Goal: Task Accomplishment & Management: Use online tool/utility

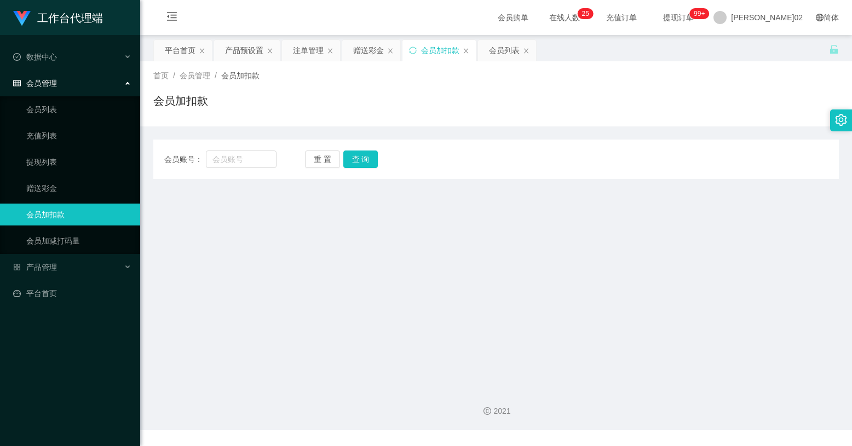
click at [240, 149] on div "会员账号： 重 置 查 询 会员账号 会员姓名 账号余额 操作类型 人工加款 人工扣款 金额 确 定" at bounding box center [495, 159] width 685 height 39
click at [237, 166] on input "text" at bounding box center [241, 160] width 71 height 18
paste input "Celinekock"
type input "Celinekock"
click at [346, 160] on button "查 询" at bounding box center [360, 160] width 35 height 18
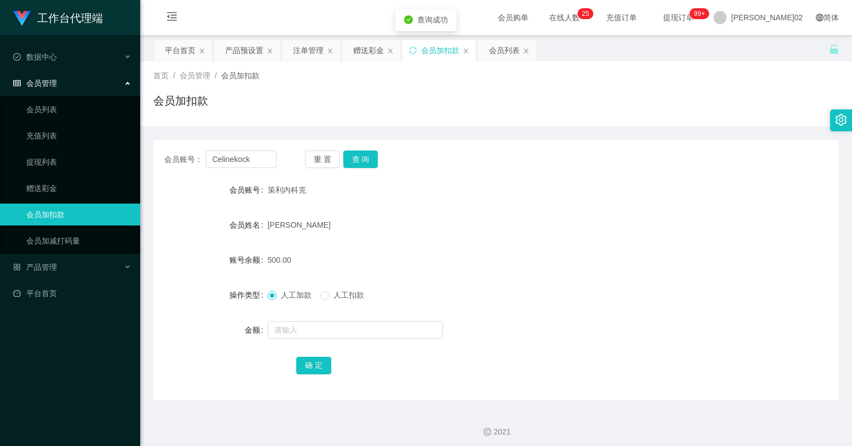
drag, startPoint x: 548, startPoint y: 177, endPoint x: 724, endPoint y: 31, distance: 229.0
click at [550, 176] on div "会员账号： Celinekock 重 置 查 询 会员账号 策利内科克 会员姓名 柯荣飞 账号余额 500.00 操作类型 人工加款 人工扣款 金额 确 定" at bounding box center [495, 270] width 685 height 261
click at [245, 45] on div "产品预设置" at bounding box center [244, 50] width 38 height 21
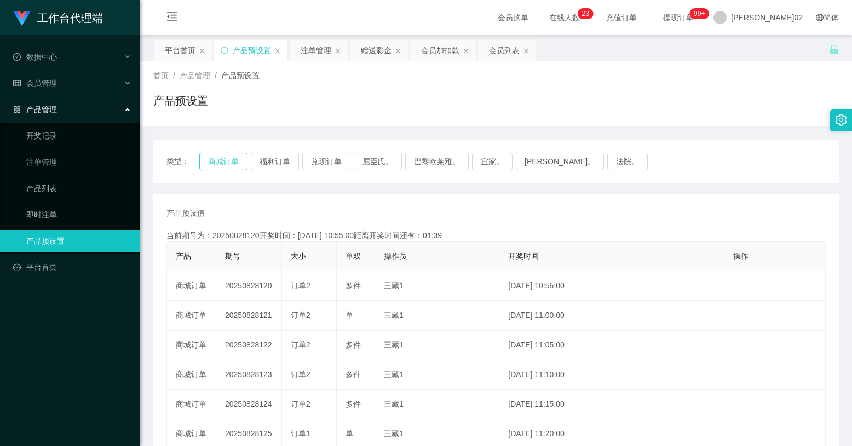
click at [204, 157] on button "商城订单" at bounding box center [223, 162] width 48 height 18
click at [402, 217] on div "产品预设值 添加期号" at bounding box center [495, 213] width 659 height 11
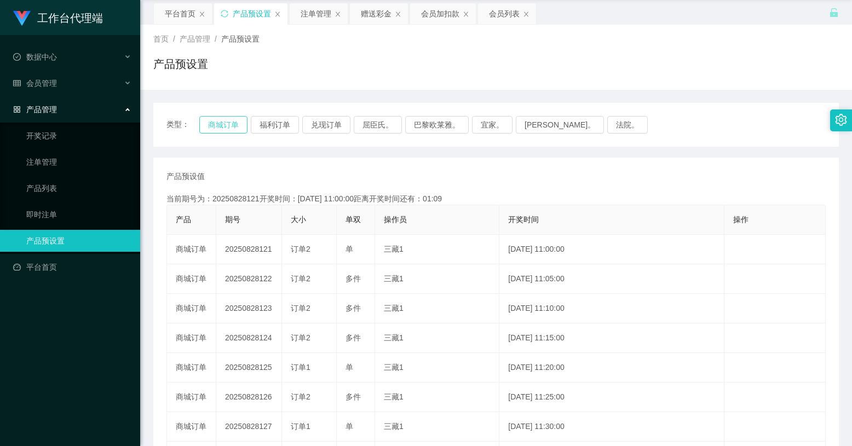
scroll to position [55, 0]
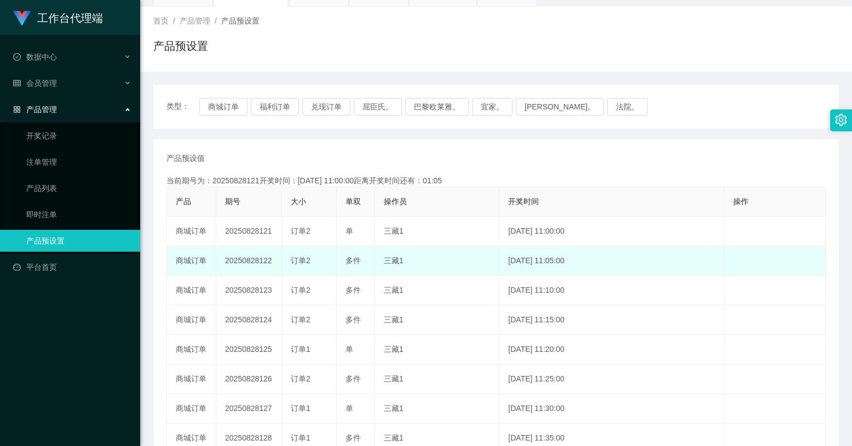
click at [263, 262] on td "20250828122" at bounding box center [249, 261] width 66 height 30
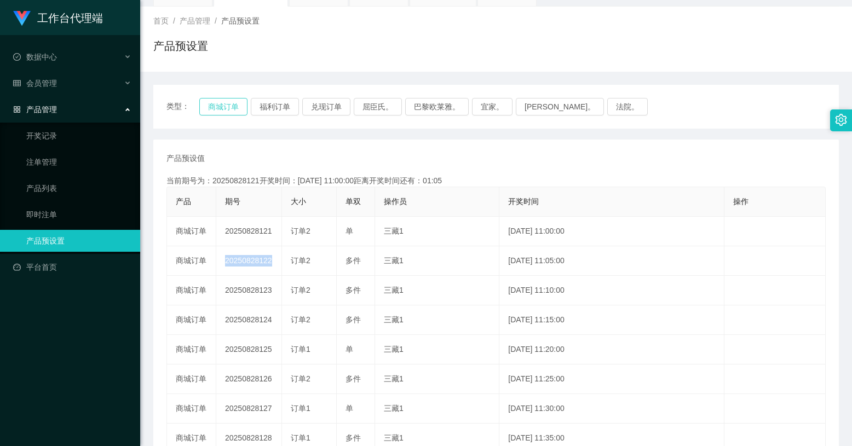
drag, startPoint x: 263, startPoint y: 262, endPoint x: 224, endPoint y: 106, distance: 160.8
click at [224, 106] on button "商城订单" at bounding box center [223, 107] width 48 height 18
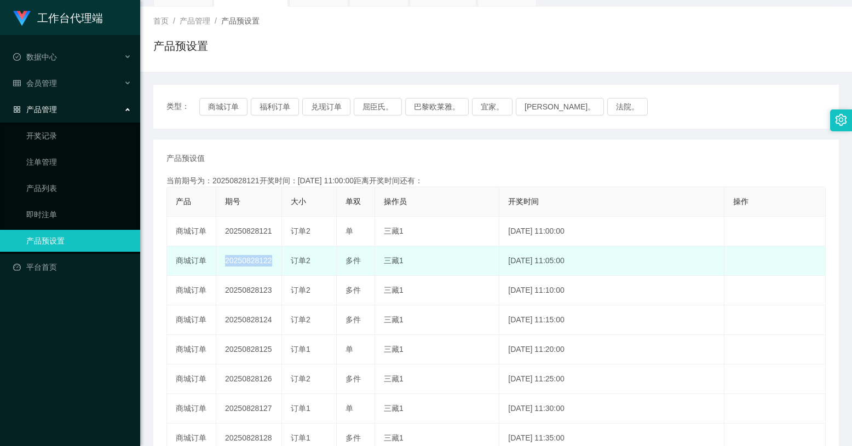
click at [251, 269] on td "20250828122" at bounding box center [249, 261] width 66 height 30
click at [254, 263] on td "20250828122" at bounding box center [249, 261] width 66 height 30
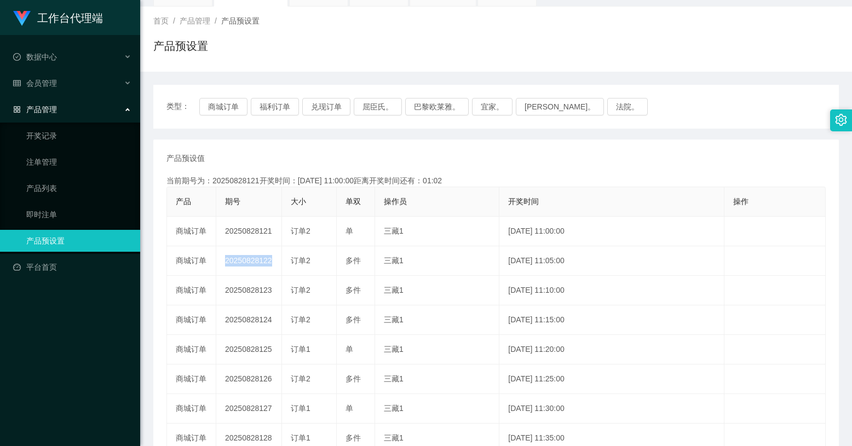
copy td "20250828122"
click at [527, 191] on th "开奖时间" at bounding box center [611, 202] width 225 height 30
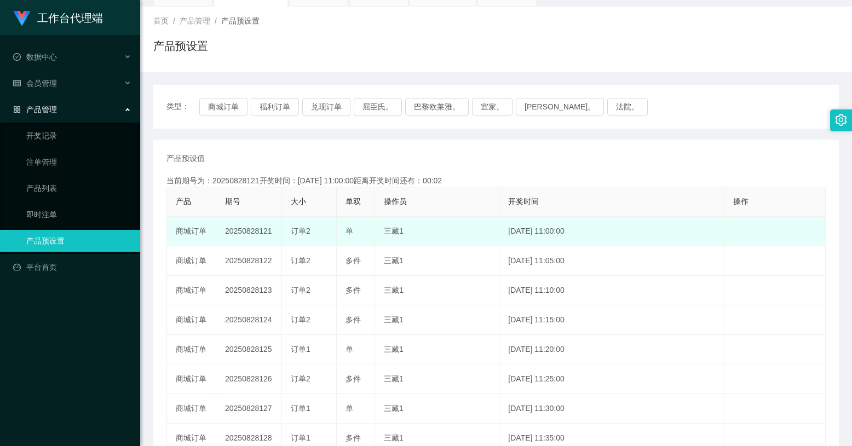
click at [504, 222] on td "2025-08-28 11:00:00" at bounding box center [611, 232] width 225 height 30
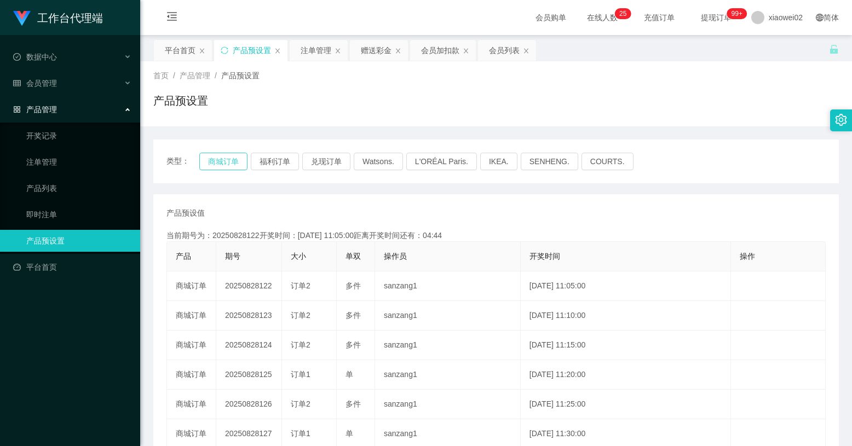
click at [218, 168] on button "商城订单" at bounding box center [223, 162] width 48 height 18
click at [440, 217] on div "产品预设值 添加期号" at bounding box center [495, 213] width 659 height 11
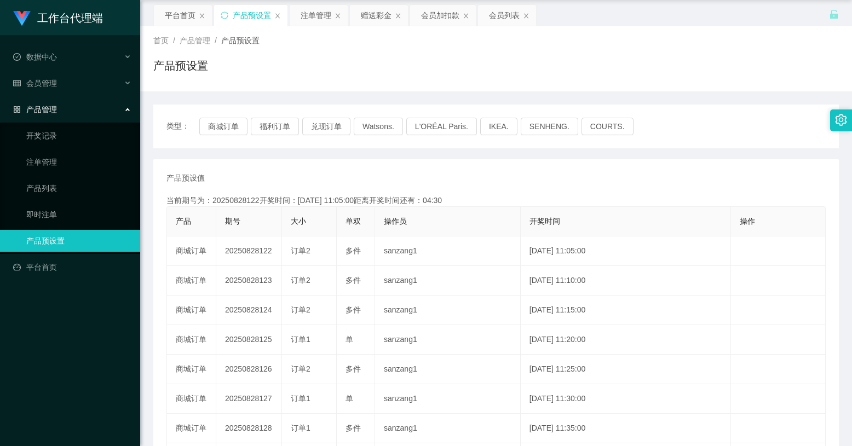
scroll to position [55, 0]
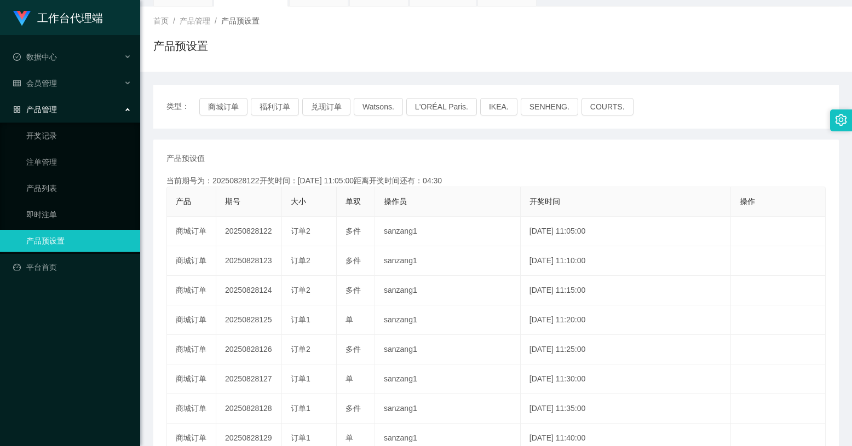
drag, startPoint x: 215, startPoint y: 175, endPoint x: 220, endPoint y: 155, distance: 20.2
click at [215, 174] on div "产品预设值 添加期号 当前期号为：20250828122开奖时间：2025-08-28 11:05:00距离开奖时间还有：04:30 产品 期号 大小 单双 …" at bounding box center [495, 350] width 659 height 395
click at [228, 111] on button "商城订单" at bounding box center [223, 107] width 48 height 18
type button "k3wph"
